Goal: Check status: Check status

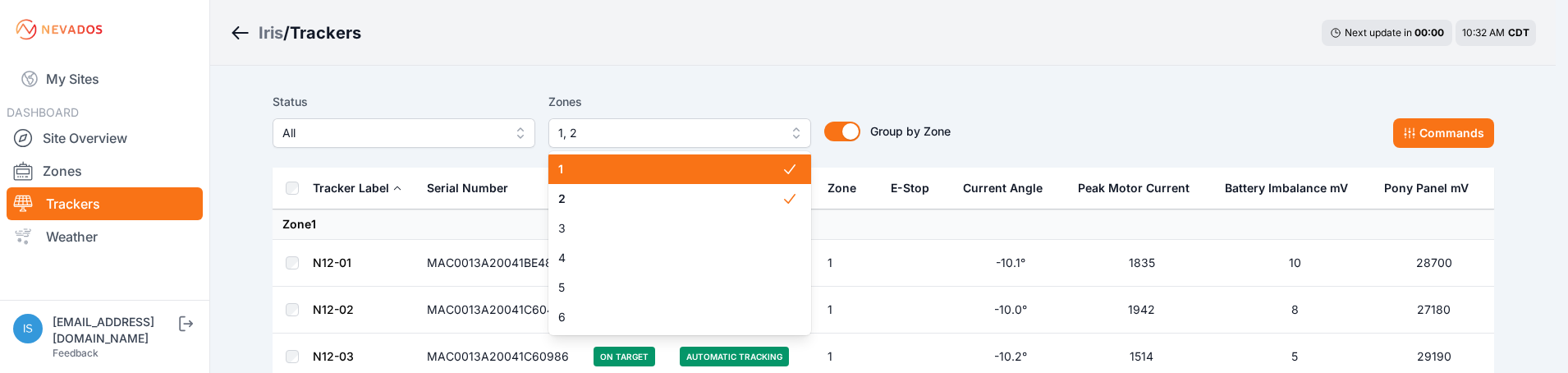
click at [796, 133] on button "1, 2" at bounding box center [680, 133] width 263 height 30
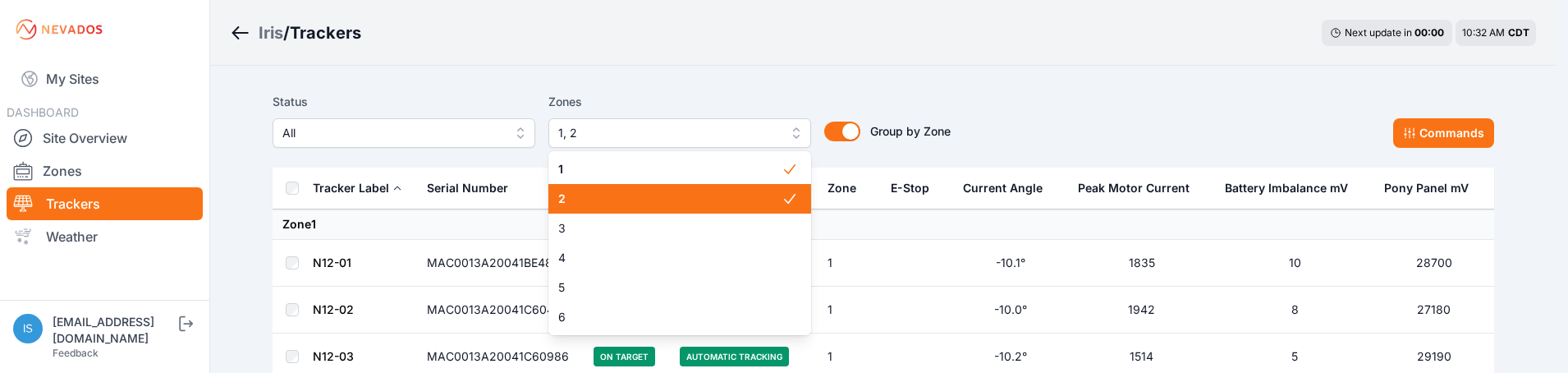
click at [778, 206] on span "2" at bounding box center [670, 198] width 223 height 17
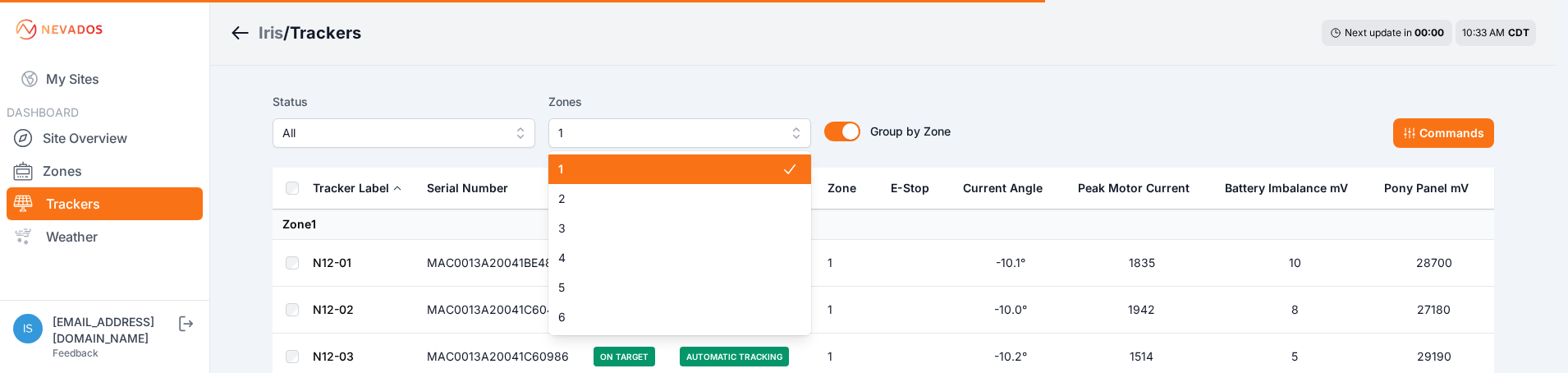
click at [786, 175] on icon at bounding box center [790, 170] width 17 height 17
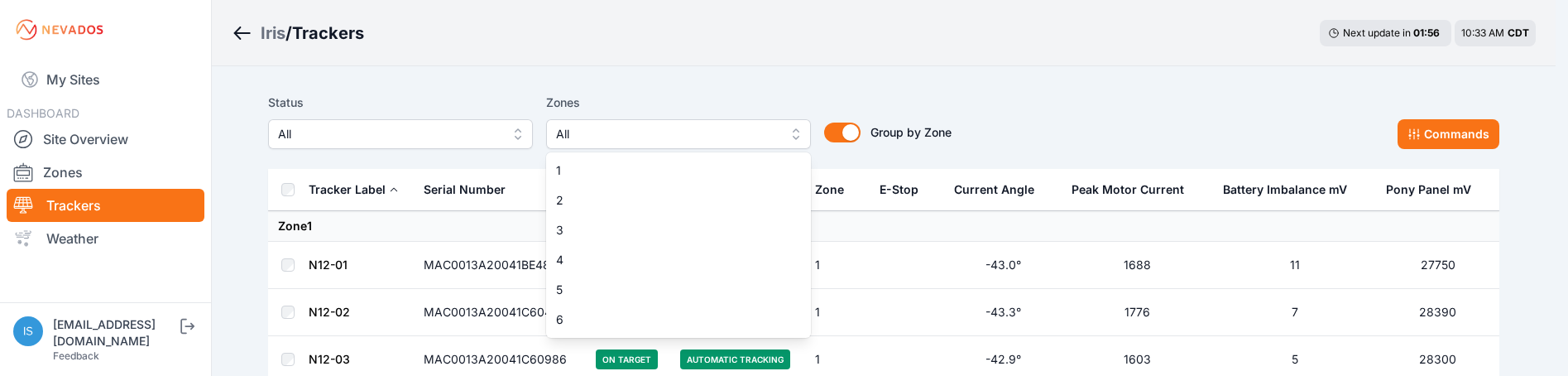
click at [802, 133] on button "All" at bounding box center [679, 134] width 265 height 30
click at [473, 87] on div "Status All Zones All 1 2 3 4 5 6 Group by Zone Group by Zone Commands" at bounding box center [890, 127] width 1231 height 83
